Goal: Information Seeking & Learning: Find specific fact

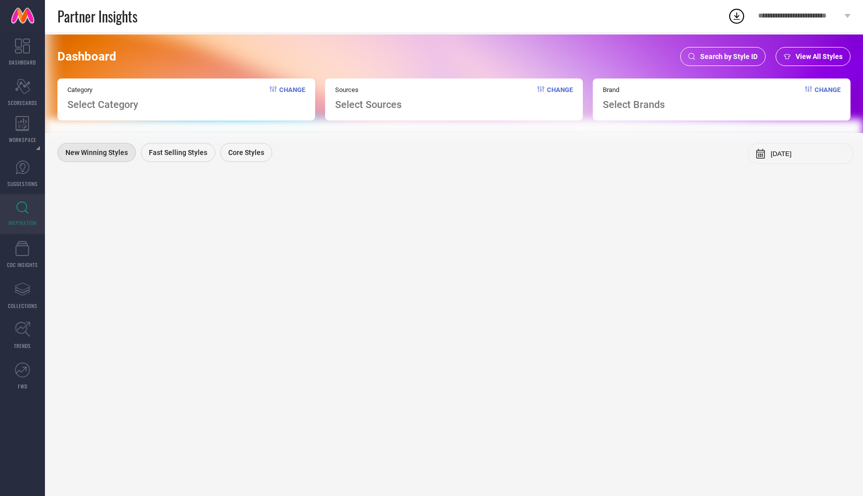
click at [724, 53] on span "Search by Style ID" at bounding box center [728, 56] width 57 height 8
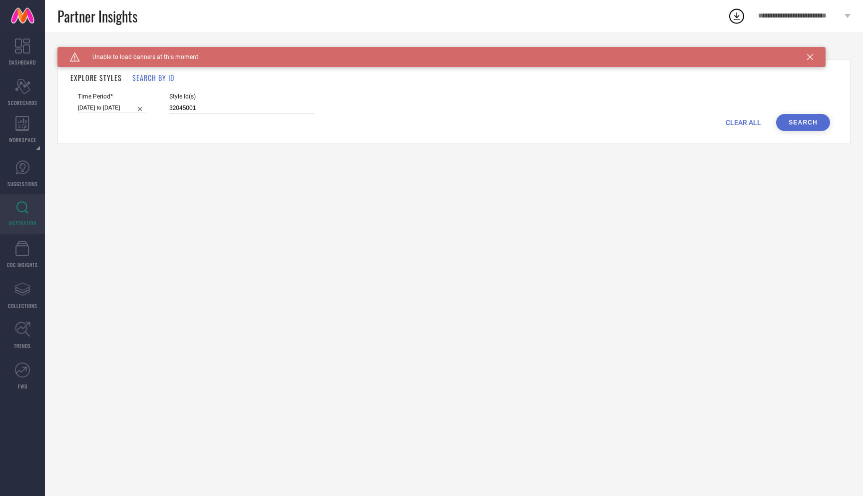
drag, startPoint x: 188, startPoint y: 107, endPoint x: 141, endPoint y: 107, distance: 47.0
click at [141, 107] on div "Time Period* [DATE] to [DATE] Style Id(s) 32045001" at bounding box center [454, 103] width 752 height 21
paste input "4045939, 35067622, 34045949, 34045930, 34045933, 35067620, 34045932, 34045942"
type input "34045939, 35067622, 34045949, 34045930, 34045933, 35067620, 34045932, 34045942"
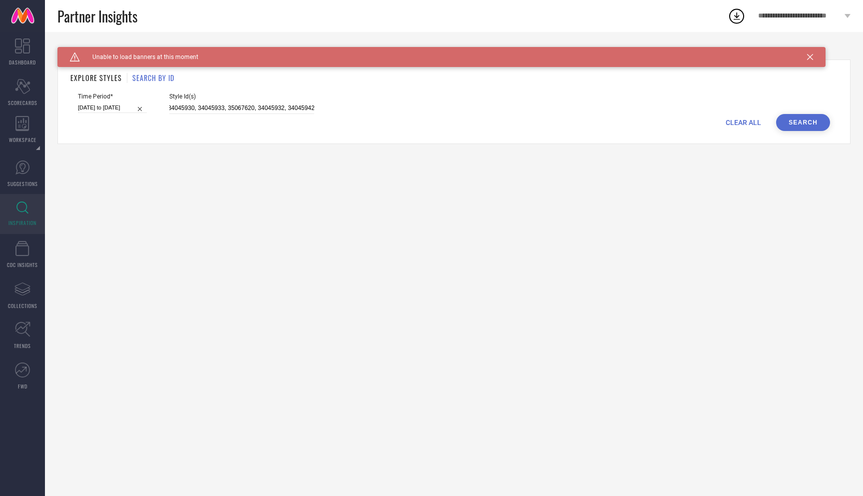
scroll to position [0, 0]
click at [811, 114] on button "Search" at bounding box center [803, 122] width 54 height 17
click at [800, 123] on button "Search" at bounding box center [803, 122] width 54 height 17
